Goal: Task Accomplishment & Management: Manage account settings

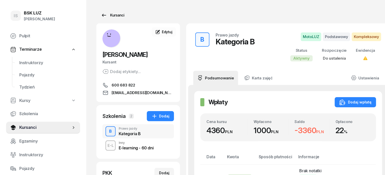
click at [108, 15] on div "Kursanci" at bounding box center [112, 15] width 23 height 6
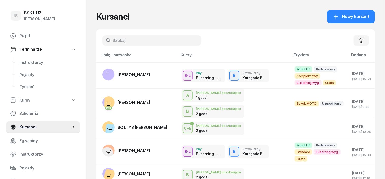
click at [104, 40] on input "text" at bounding box center [151, 40] width 99 height 10
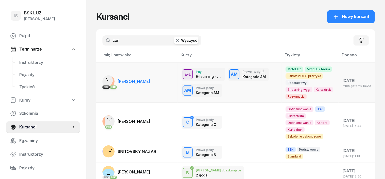
type input "zar"
click at [101, 79] on rect at bounding box center [105, 80] width 21 height 21
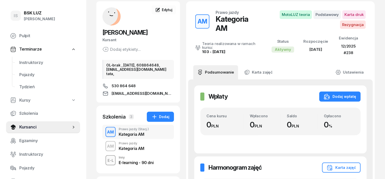
scroll to position [31, 0]
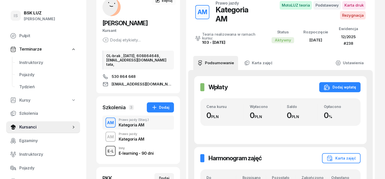
click at [105, 155] on div "E-L" at bounding box center [110, 151] width 10 height 6
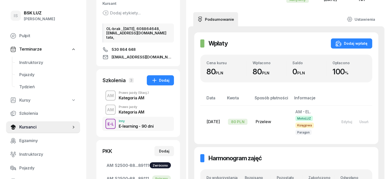
scroll to position [63, 0]
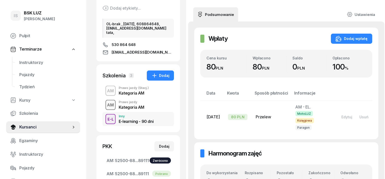
click at [105, 110] on div "AM" at bounding box center [110, 105] width 11 height 9
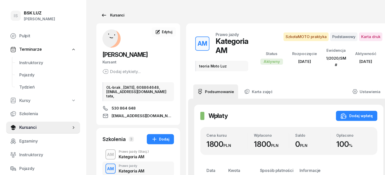
click at [112, 15] on div "Kursanci" at bounding box center [112, 15] width 23 height 6
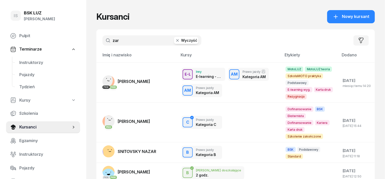
click at [176, 41] on icon "button" at bounding box center [177, 40] width 3 height 3
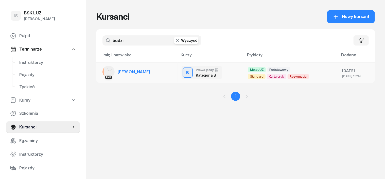
type input "budzi"
click at [104, 70] on rect at bounding box center [111, 70] width 14 height 14
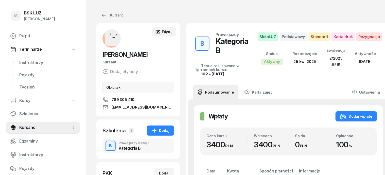
click at [162, 32] on span "Edytuj" at bounding box center [167, 32] width 11 height 4
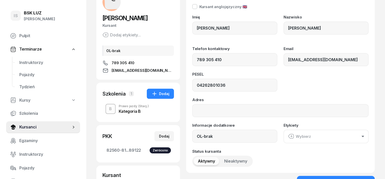
scroll to position [63, 0]
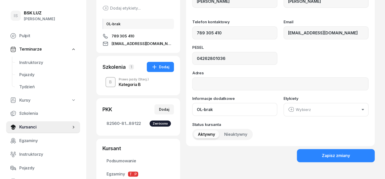
click at [209, 110] on input "OL-brak" at bounding box center [234, 109] width 85 height 13
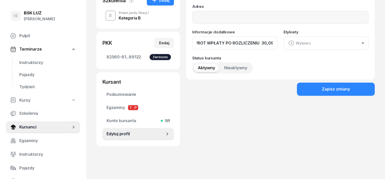
scroll to position [132, 0]
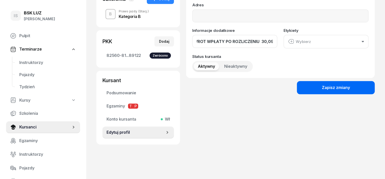
type input "OL-brak,ZWROT WPŁATY PO ROZLICZENIU 30,09.2025"
drag, startPoint x: 372, startPoint y: 84, endPoint x: 374, endPoint y: 87, distance: 3.6
click at [372, 84] on button "Zapisz zmiany" at bounding box center [336, 87] width 78 height 13
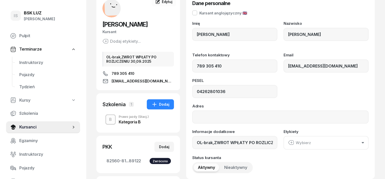
scroll to position [95, 0]
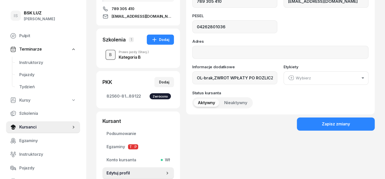
click at [107, 55] on div "B" at bounding box center [110, 55] width 7 height 9
